Goal: Check status: Check status

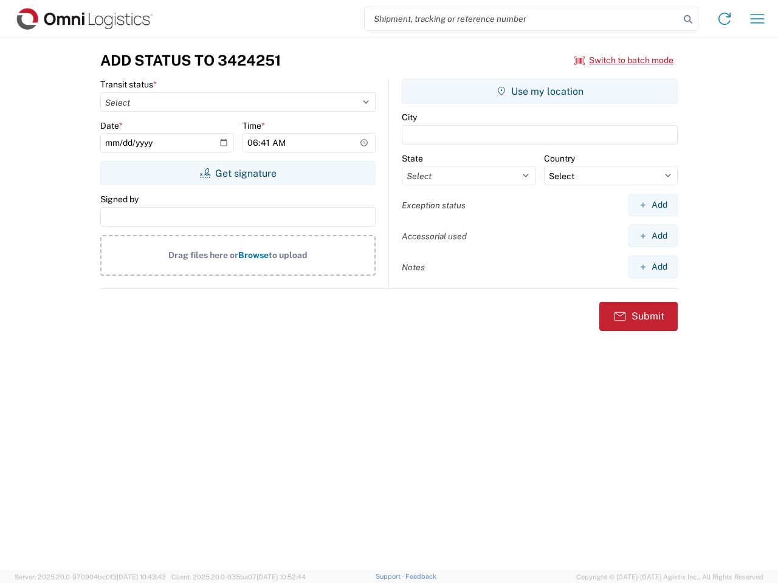
click at [522, 19] on input "search" at bounding box center [521, 18] width 315 height 23
click at [688, 19] on icon at bounding box center [687, 19] width 17 height 17
click at [724, 19] on icon at bounding box center [723, 18] width 19 height 19
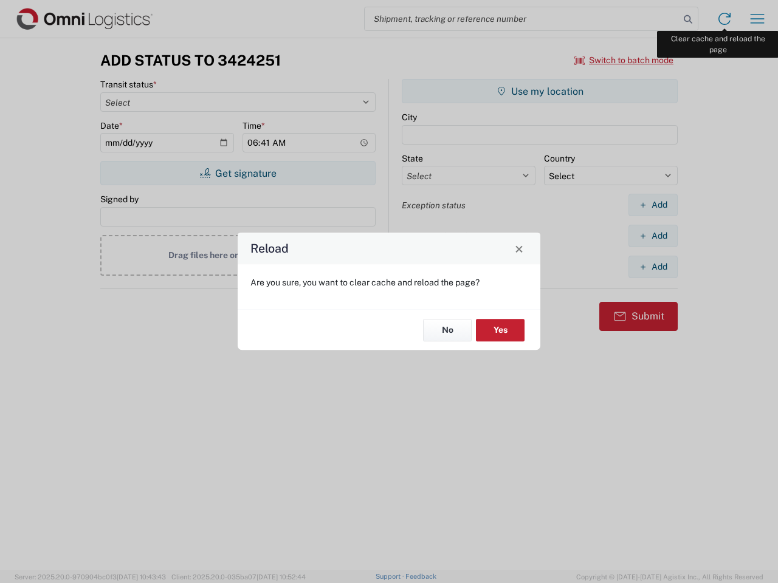
click at [757, 19] on div "Reload Are you sure, you want to clear cache and reload the page? No Yes" at bounding box center [389, 291] width 778 height 583
click at [624, 60] on div "Reload Are you sure, you want to clear cache and reload the page? No Yes" at bounding box center [389, 291] width 778 height 583
click at [238, 173] on div "Reload Are you sure, you want to clear cache and reload the page? No Yes" at bounding box center [389, 291] width 778 height 583
click at [539, 91] on div "Reload Are you sure, you want to clear cache and reload the page? No Yes" at bounding box center [389, 291] width 778 height 583
click at [652, 205] on div "Reload Are you sure, you want to clear cache and reload the page? No Yes" at bounding box center [389, 291] width 778 height 583
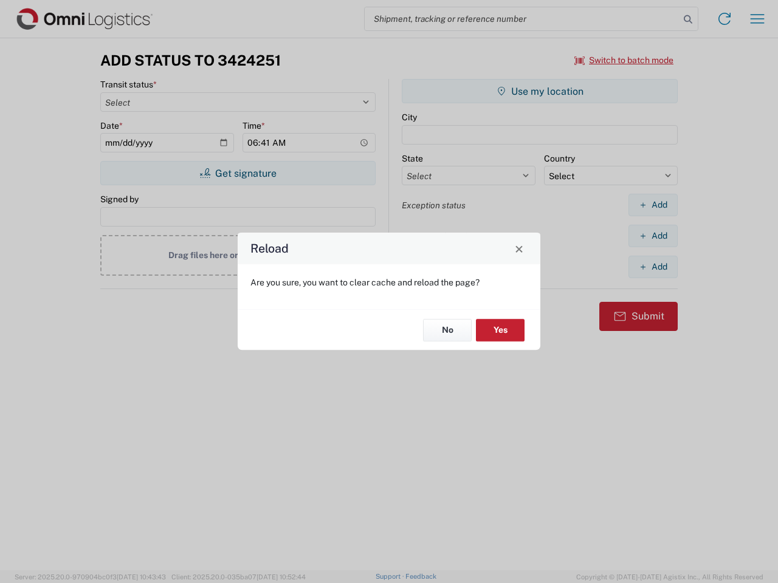
click at [652, 236] on div "Reload Are you sure, you want to clear cache and reload the page? No Yes" at bounding box center [389, 291] width 778 height 583
click at [652, 267] on div "Reload Are you sure, you want to clear cache and reload the page? No Yes" at bounding box center [389, 291] width 778 height 583
